Goal: Task Accomplishment & Management: Complete application form

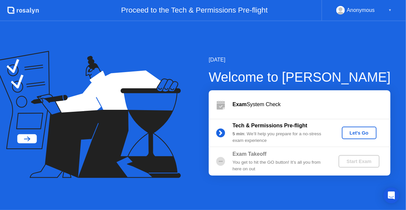
click at [354, 134] on div "Let's Go" at bounding box center [359, 132] width 29 height 5
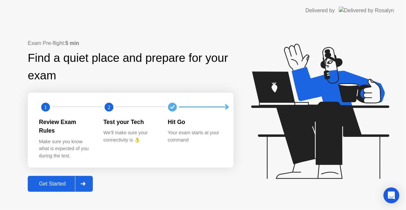
click at [60, 181] on div "Get Started" at bounding box center [52, 184] width 45 height 6
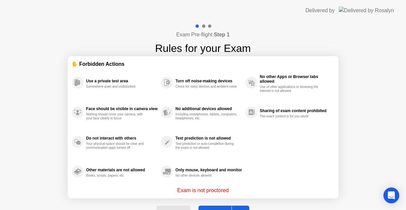
drag, startPoint x: 397, startPoint y: 82, endPoint x: 393, endPoint y: 114, distance: 33.0
click at [393, 114] on div "Exam Pre-flight: Step 1 Rules for your Exam ✋ Forbidden Actions Use a private t…" at bounding box center [203, 125] width 406 height 209
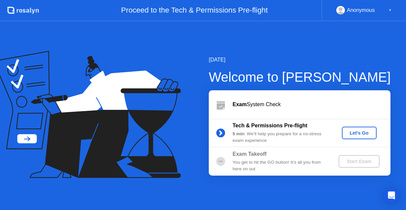
drag, startPoint x: 0, startPoint y: 0, endPoint x: 363, endPoint y: 135, distance: 387.5
click at [363, 135] on div "Let's Go" at bounding box center [359, 132] width 29 height 5
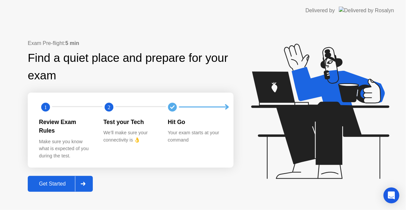
click at [55, 176] on button "Get Started" at bounding box center [60, 184] width 65 height 16
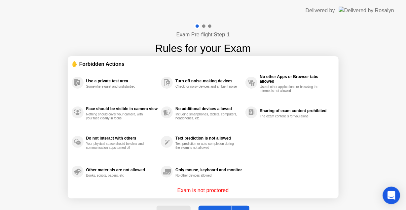
click at [389, 193] on icon "Open Intercom Messenger" at bounding box center [392, 195] width 8 height 9
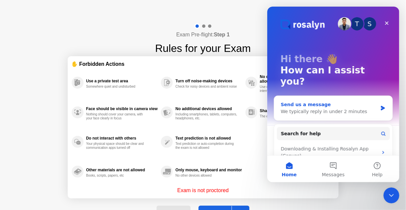
click at [312, 108] on div "We typically reply in under 2 minutes" at bounding box center [328, 111] width 97 height 7
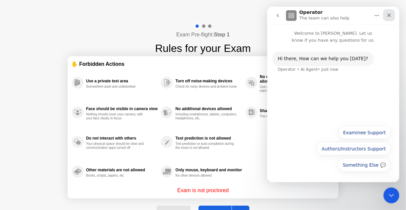
click at [388, 16] on icon "Close" at bounding box center [389, 16] width 4 height 4
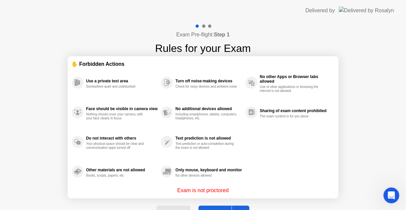
click at [241, 188] on div "Exam is not proctored" at bounding box center [203, 190] width 263 height 8
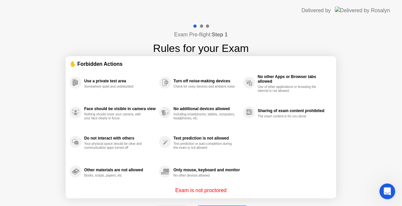
drag, startPoint x: 402, startPoint y: 59, endPoint x: 397, endPoint y: 88, distance: 28.7
click at [397, 88] on div "Exam Pre-flight: Step 1 Rules for your Exam ✋ Forbidden Actions Use a private t…" at bounding box center [201, 125] width 402 height 209
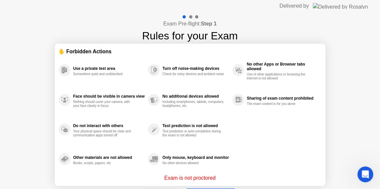
drag, startPoint x: 243, startPoint y: 1, endPoint x: 250, endPoint y: -5, distance: 9.6
click at [250, 0] on html "Delivered by Exam Pre-flight: Step 1 Rules for your Exam ✋ Forbidden Actions Us…" at bounding box center [190, 94] width 380 height 189
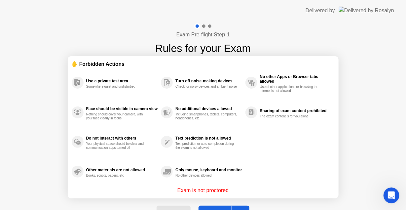
click at [218, 206] on button "Got it" at bounding box center [224, 213] width 51 height 16
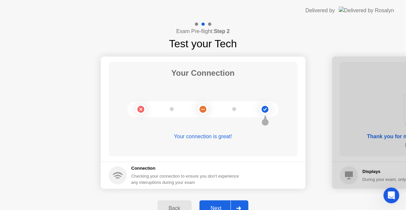
click at [218, 205] on div "Next" at bounding box center [216, 208] width 29 height 6
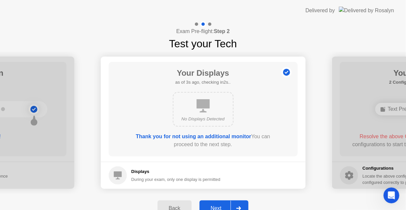
click at [219, 205] on div "Next" at bounding box center [216, 208] width 29 height 6
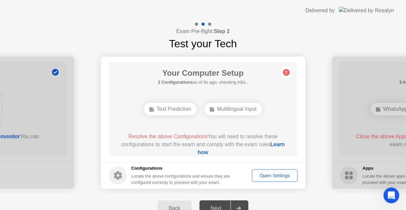
click at [214, 206] on div "Next" at bounding box center [216, 208] width 29 height 6
click at [242, 205] on div at bounding box center [239, 208] width 16 height 15
click at [269, 173] on div "Open Settings" at bounding box center [274, 175] width 41 height 5
click at [178, 109] on div "Text Prediction" at bounding box center [170, 109] width 53 height 13
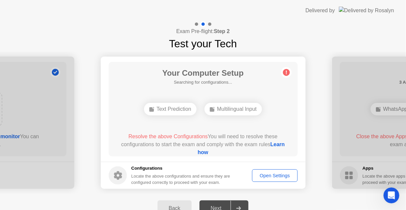
click at [178, 109] on div "Text Prediction" at bounding box center [170, 109] width 53 height 13
click at [227, 109] on div "Multilingual Input" at bounding box center [233, 109] width 57 height 13
click at [285, 71] on circle at bounding box center [286, 72] width 7 height 7
click at [207, 152] on link "Learn how" at bounding box center [241, 148] width 87 height 14
click at [243, 71] on h1 "Your Computer Setup" at bounding box center [202, 73] width 81 height 12
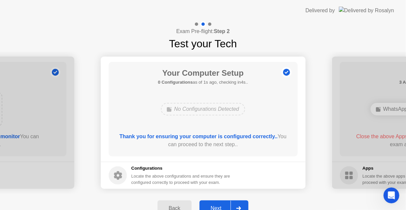
click at [272, 41] on div "Exam Pre-flight: Step 2 Test your Tech" at bounding box center [203, 36] width 406 height 30
click at [216, 205] on div "Next" at bounding box center [216, 208] width 29 height 6
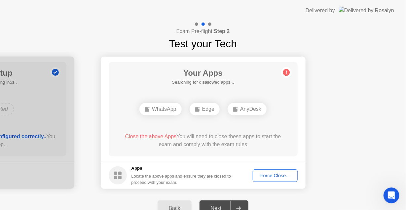
click at [267, 176] on div "Force Close..." at bounding box center [275, 175] width 40 height 5
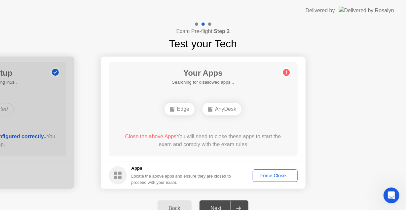
click at [274, 175] on div "Force Close..." at bounding box center [275, 175] width 40 height 5
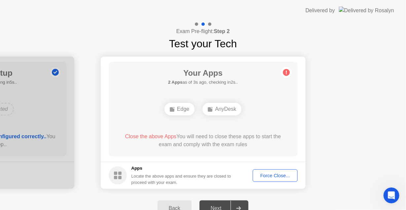
click at [270, 174] on div "Force Close..." at bounding box center [275, 175] width 40 height 5
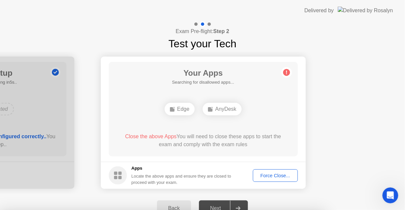
click at [325, 209] on div at bounding box center [202, 210] width 405 height 0
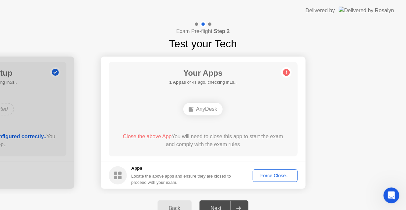
click at [207, 111] on div "AnyDesk" at bounding box center [202, 109] width 39 height 13
click at [270, 174] on div "Force Close..." at bounding box center [275, 175] width 40 height 5
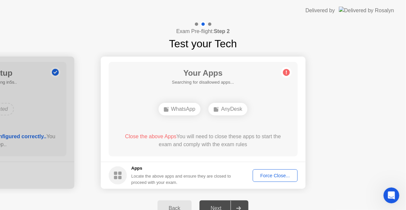
click at [216, 199] on div "Back Next" at bounding box center [203, 208] width 406 height 29
click at [269, 174] on div "Force Close..." at bounding box center [275, 175] width 40 height 5
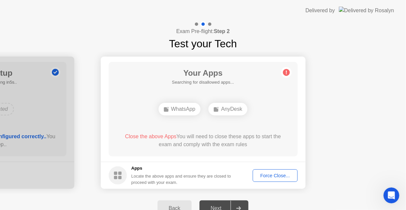
click at [270, 174] on div "Force Close..." at bounding box center [275, 175] width 40 height 5
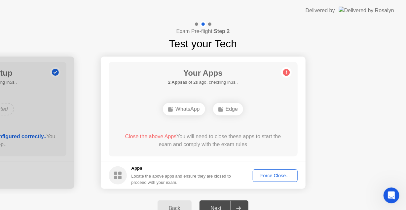
click at [265, 175] on div "Force Close..." at bounding box center [275, 175] width 40 height 5
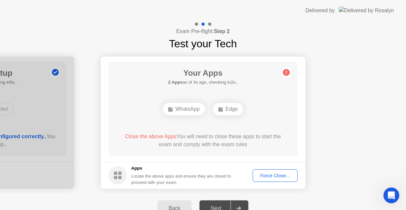
click at [270, 173] on div "Force Close..." at bounding box center [275, 175] width 40 height 5
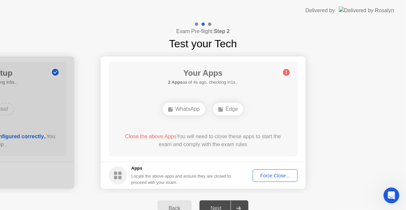
click at [226, 110] on div "Edge" at bounding box center [228, 109] width 30 height 13
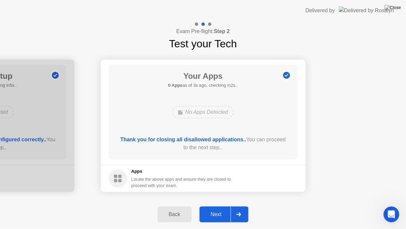
click at [214, 209] on div "Next" at bounding box center [216, 214] width 29 height 6
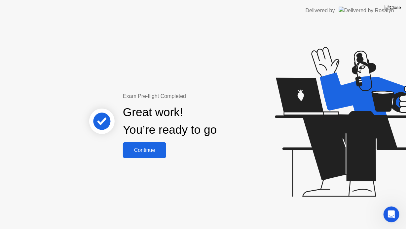
click at [147, 147] on div "Continue" at bounding box center [144, 150] width 39 height 6
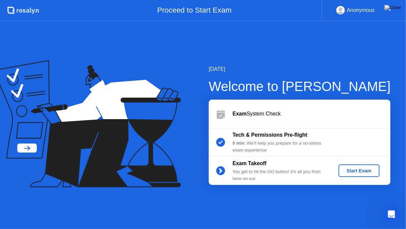
click at [355, 171] on div "Start Exam" at bounding box center [358, 170] width 35 height 5
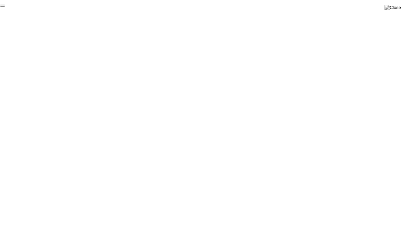
click div "End Proctoring Session"
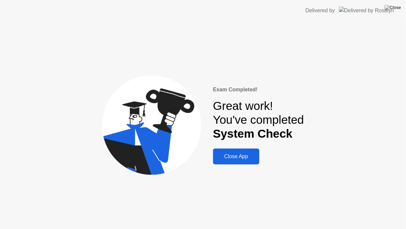
click at [237, 156] on div "Close App" at bounding box center [236, 156] width 42 height 6
